Goal: Obtain resource: Obtain resource

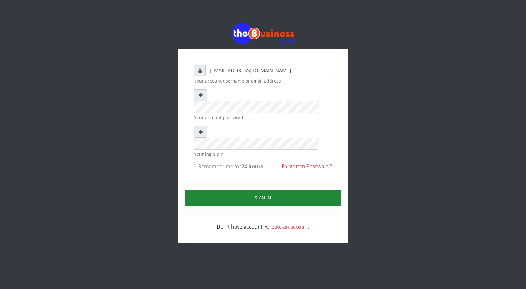
click at [263, 190] on button "Sign in" at bounding box center [263, 198] width 156 height 16
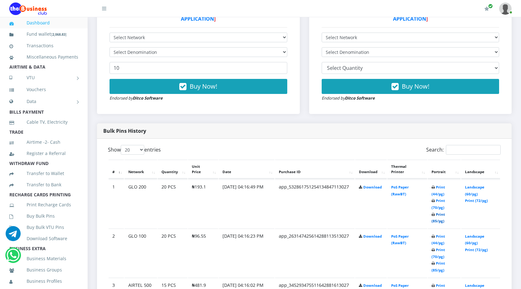
click at [435, 221] on link "Print (85/pg)" at bounding box center [437, 218] width 13 height 12
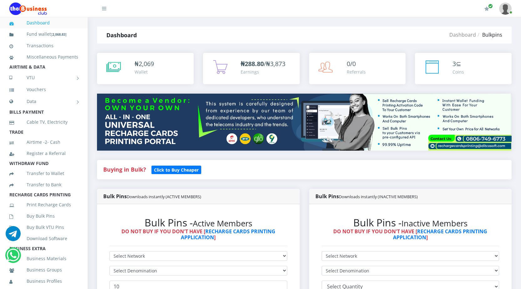
click at [283, 237] on h6 "DO NOT BUY IF YOU DON'T HAVE [ RECHARGE CARDS PRINTING APPLICATION ]" at bounding box center [198, 234] width 178 height 12
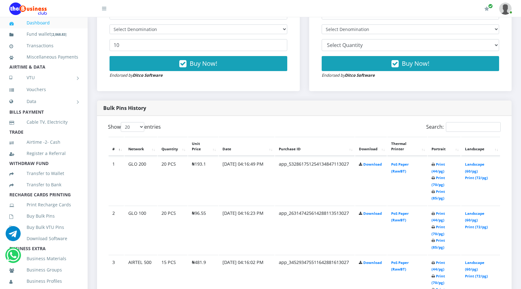
scroll to position [282, 0]
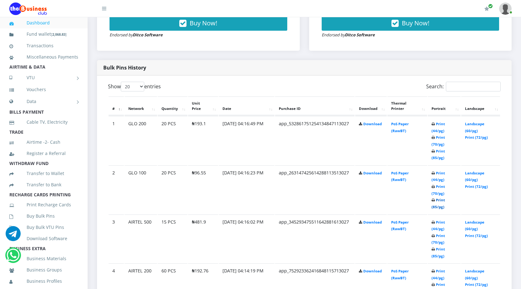
click at [433, 205] on link "Print (85/pg)" at bounding box center [437, 203] width 13 height 12
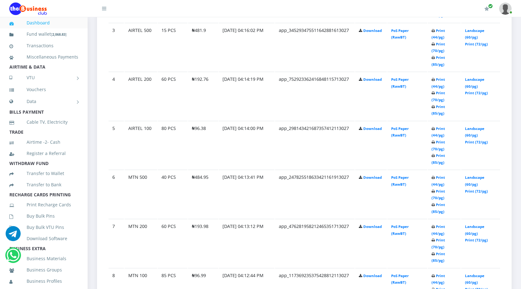
scroll to position [492, 0]
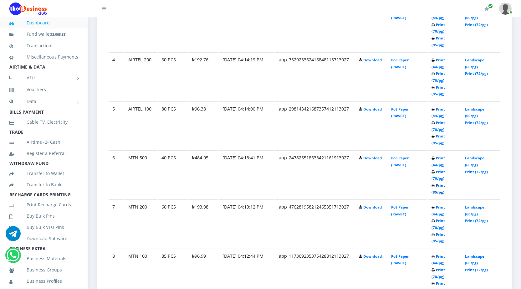
click at [435, 191] on link "Print (85/pg)" at bounding box center [437, 189] width 13 height 12
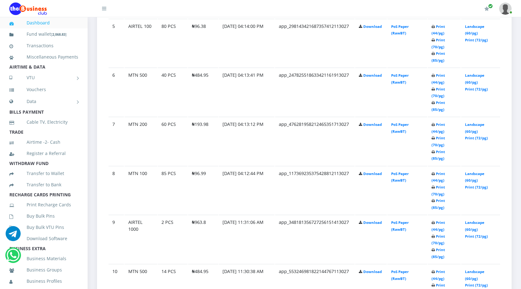
scroll to position [586, 0]
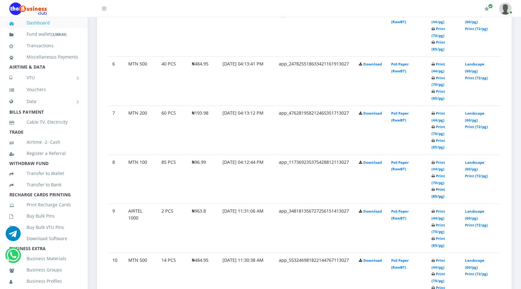
click at [434, 194] on link "Print (85/pg)" at bounding box center [437, 193] width 13 height 12
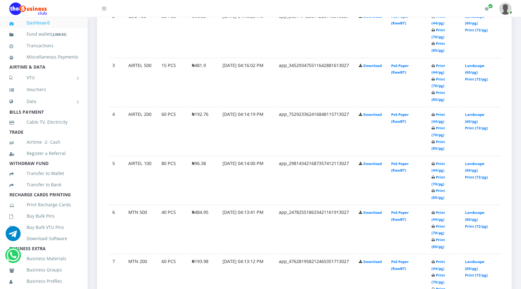
scroll to position [430, 0]
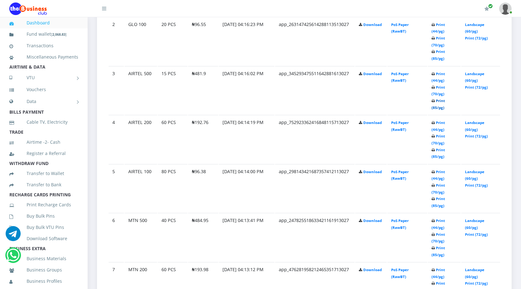
click at [435, 108] on link "Print (85/pg)" at bounding box center [437, 104] width 13 height 12
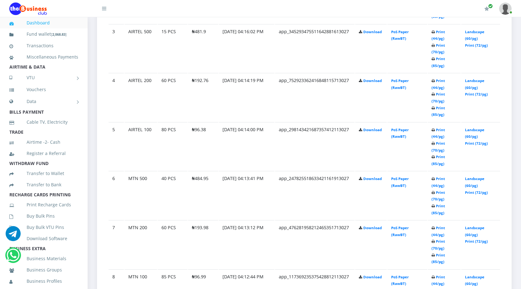
scroll to position [492, 0]
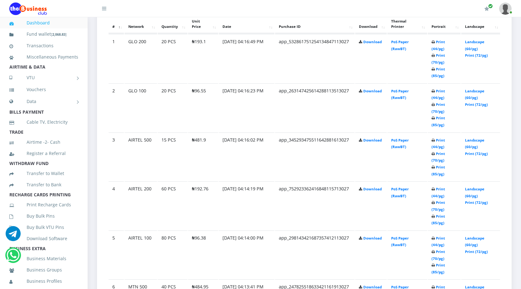
scroll to position [375, 0]
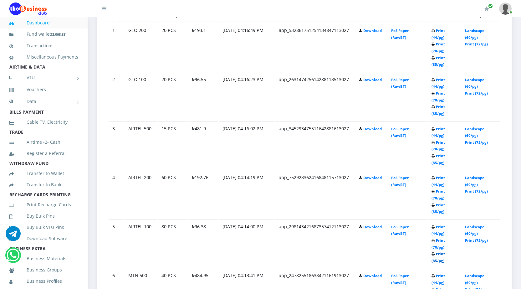
click at [434, 259] on link "Print (85/pg)" at bounding box center [437, 257] width 13 height 12
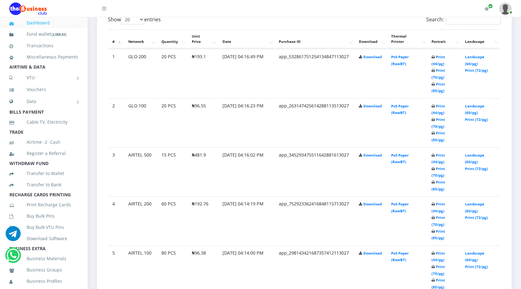
scroll to position [375, 0]
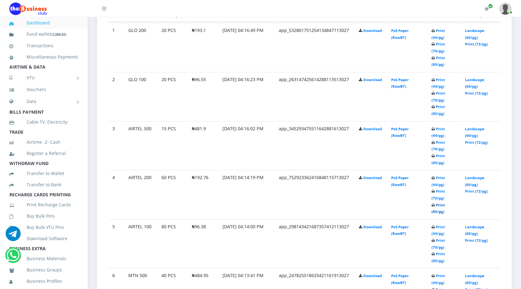
click at [435, 210] on link "Print (85/pg)" at bounding box center [437, 208] width 13 height 12
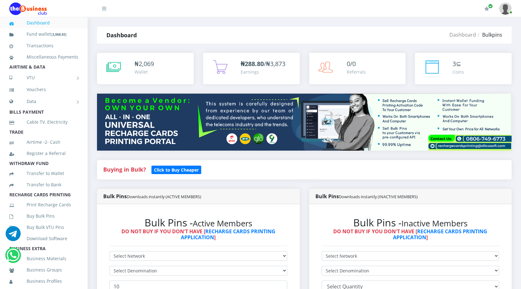
click at [108, 79] on div "₦ 2,069 Wallet" at bounding box center [145, 68] width 97 height 31
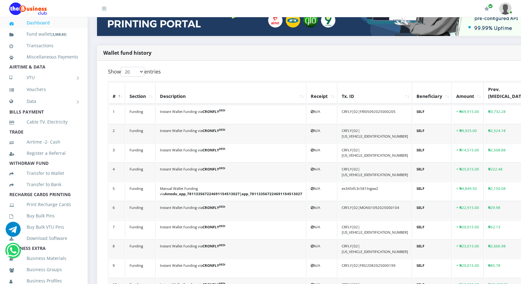
scroll to position [119, 0]
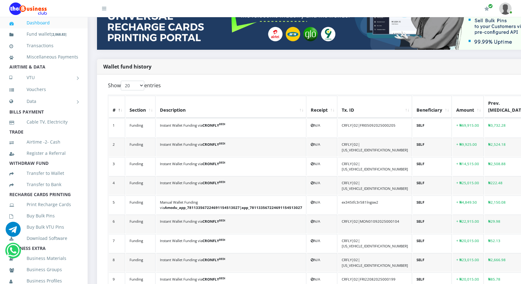
click at [46, 23] on link "Dashboard" at bounding box center [43, 23] width 69 height 14
